Goal: Find contact information: Find contact information

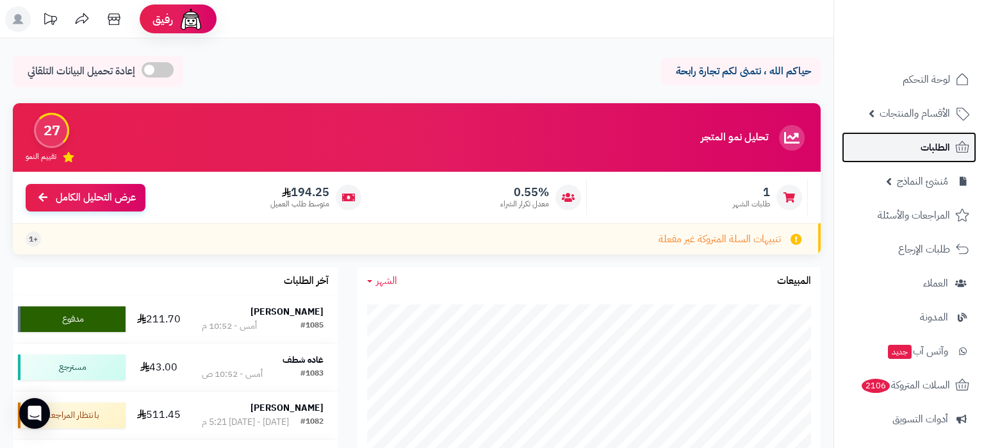
click at [932, 159] on link "الطلبات" at bounding box center [909, 147] width 134 height 31
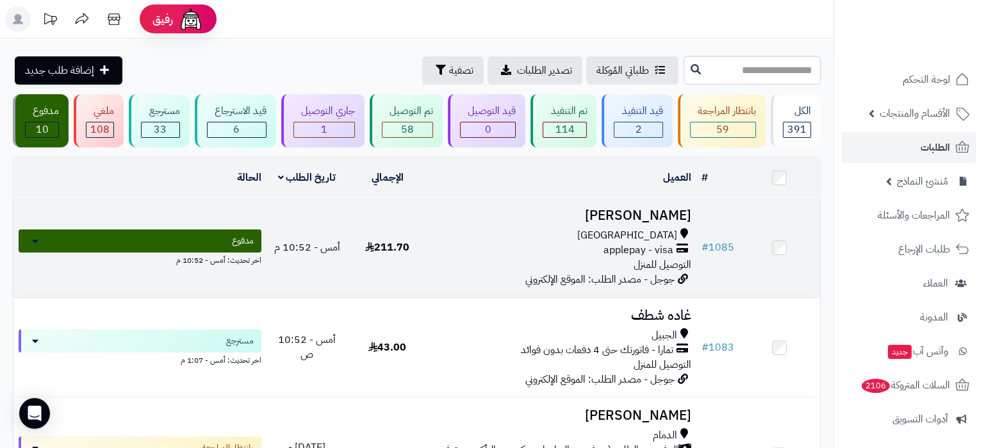
click at [558, 231] on div "[GEOGRAPHIC_DATA]" at bounding box center [562, 235] width 258 height 15
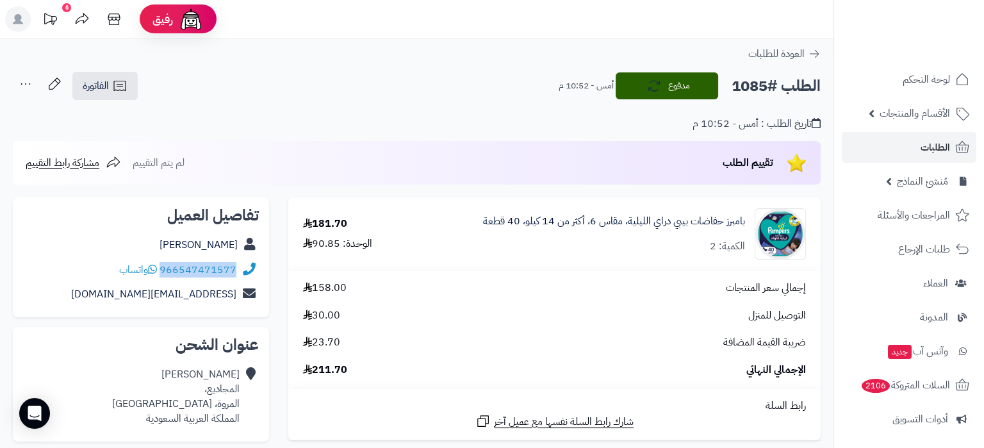
click at [236, 271] on div "966547471577 واتساب" at bounding box center [141, 269] width 236 height 25
copy div "966547471577"
